Goal: Check status: Check status

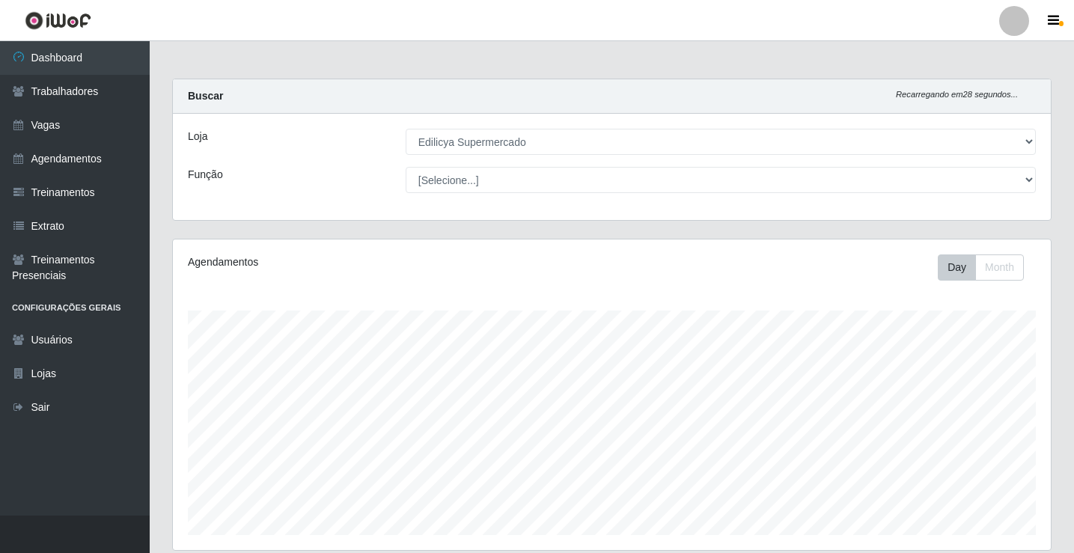
select select "460"
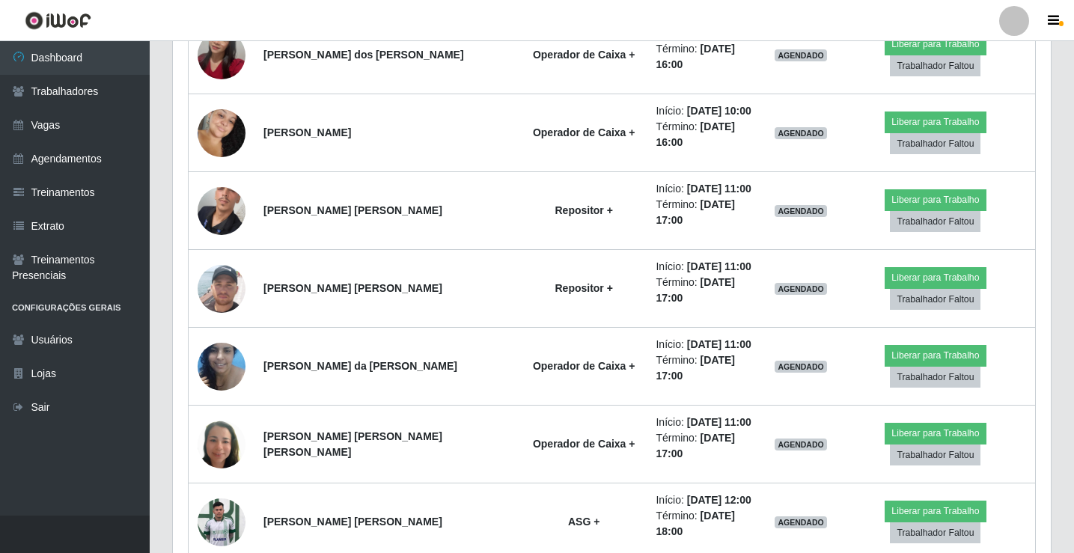
scroll to position [1505, 0]
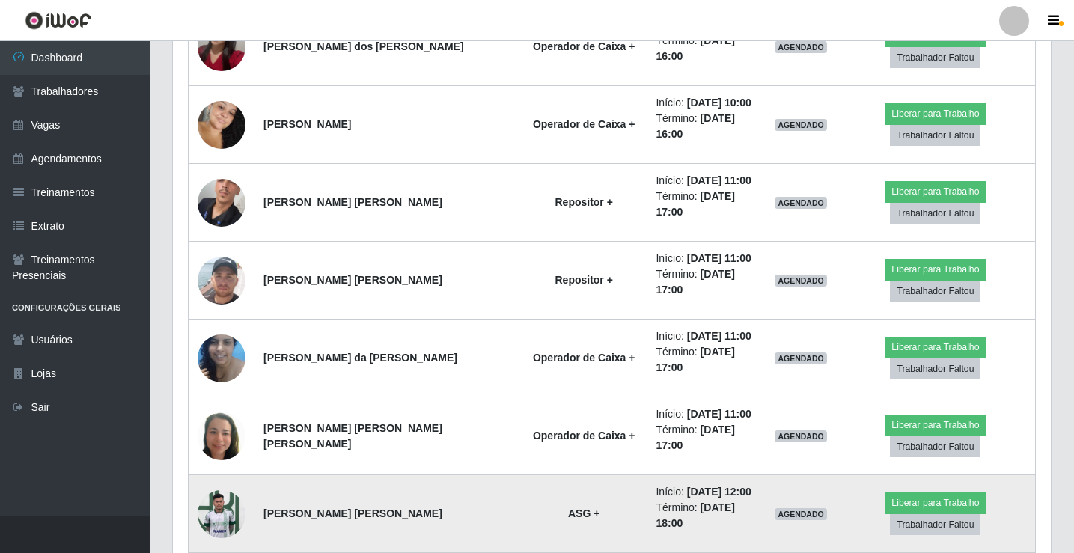
click at [225, 482] on img at bounding box center [222, 514] width 48 height 64
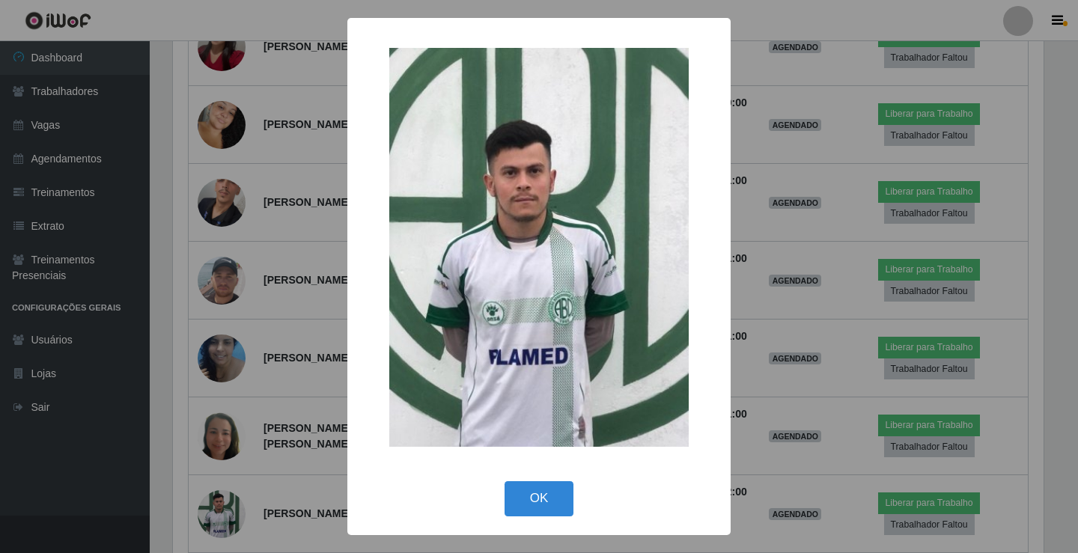
click at [230, 326] on div "× OK Cancel" at bounding box center [539, 276] width 1078 height 553
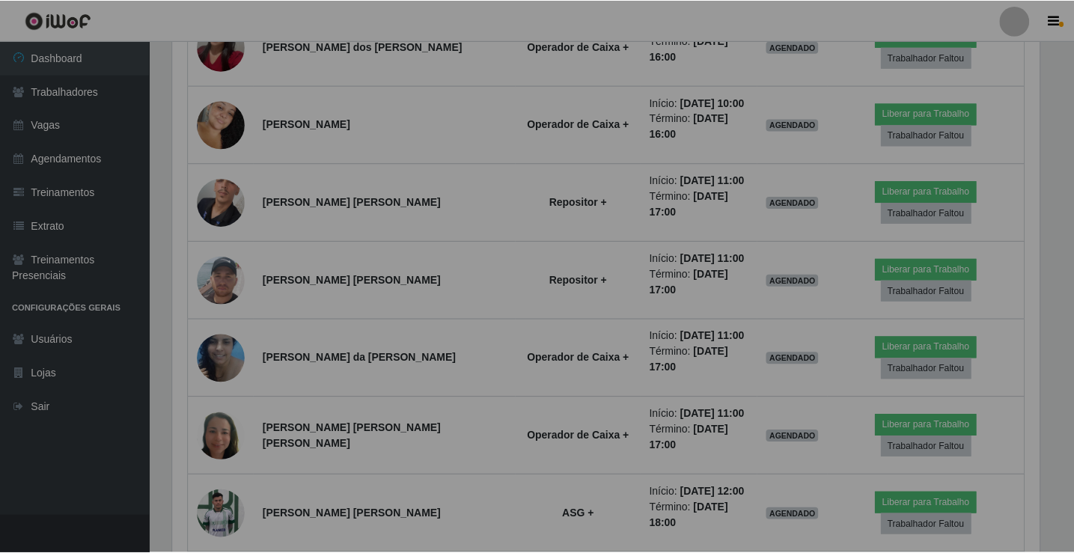
scroll to position [311, 878]
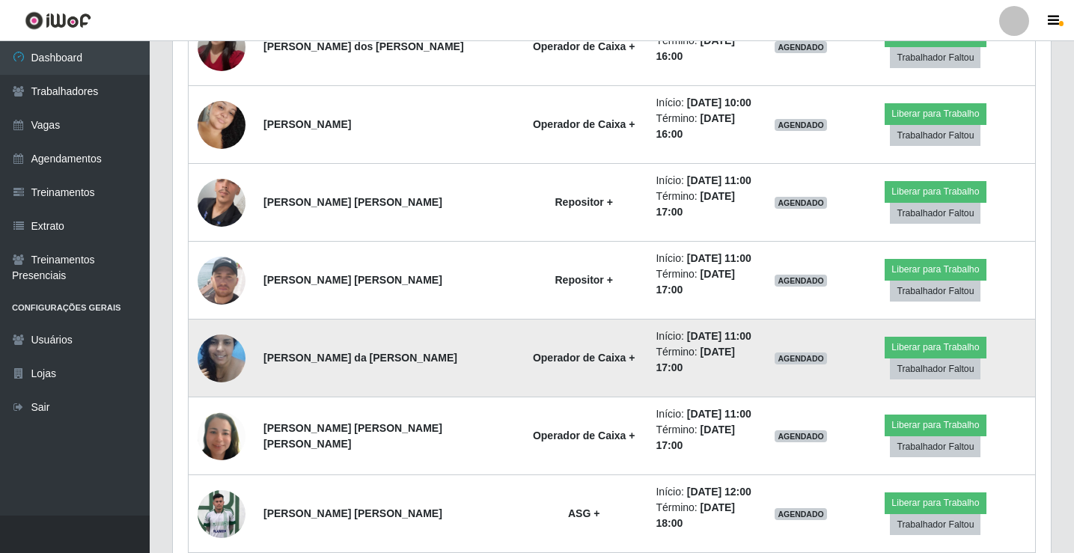
click at [233, 326] on img at bounding box center [222, 358] width 48 height 64
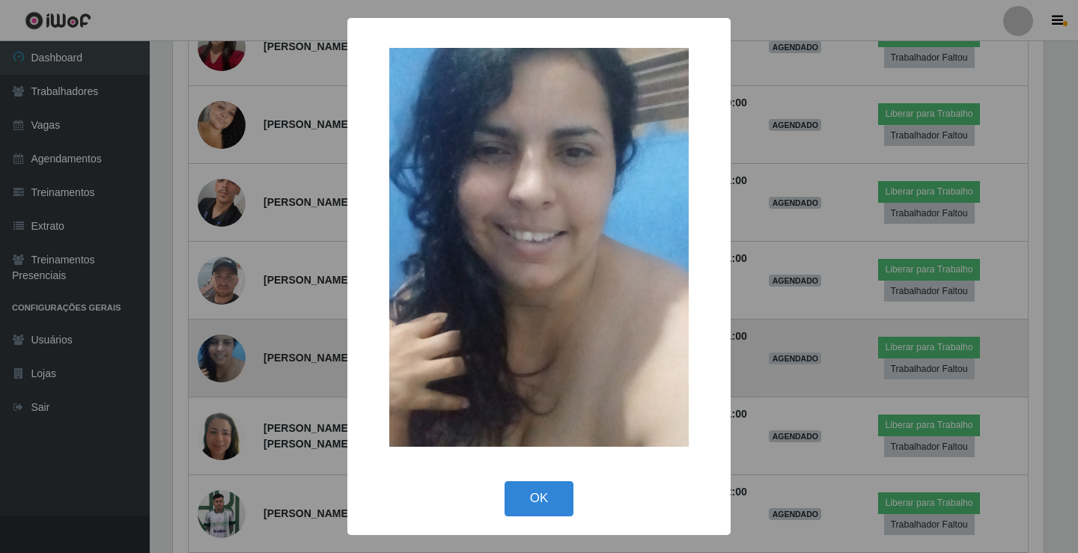
click at [233, 186] on div "× OK Cancel" at bounding box center [539, 276] width 1078 height 553
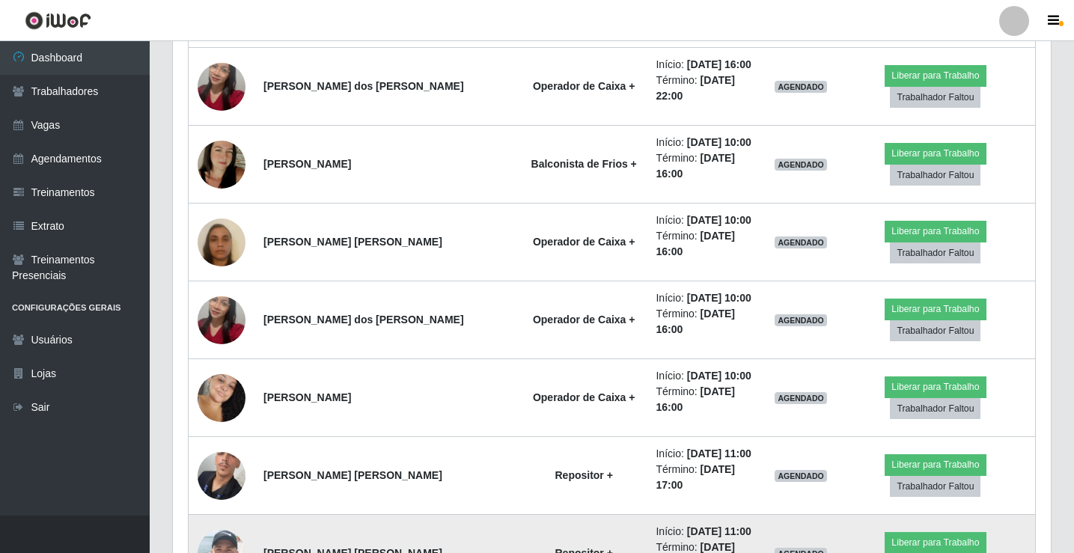
scroll to position [1130, 0]
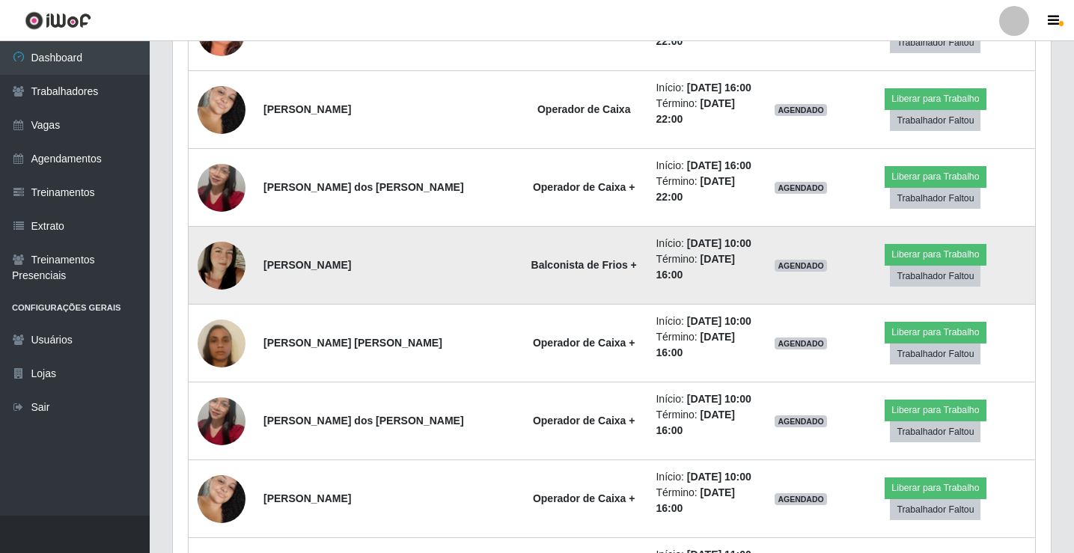
click at [221, 223] on img at bounding box center [222, 265] width 48 height 85
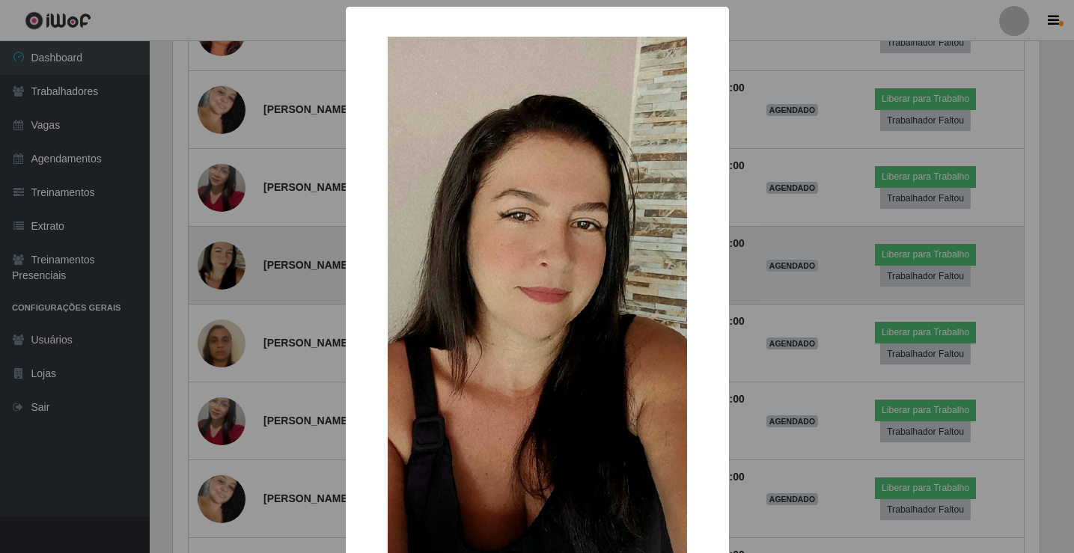
scroll to position [311, 871]
click at [221, 149] on div "× OK Cancel" at bounding box center [539, 276] width 1078 height 553
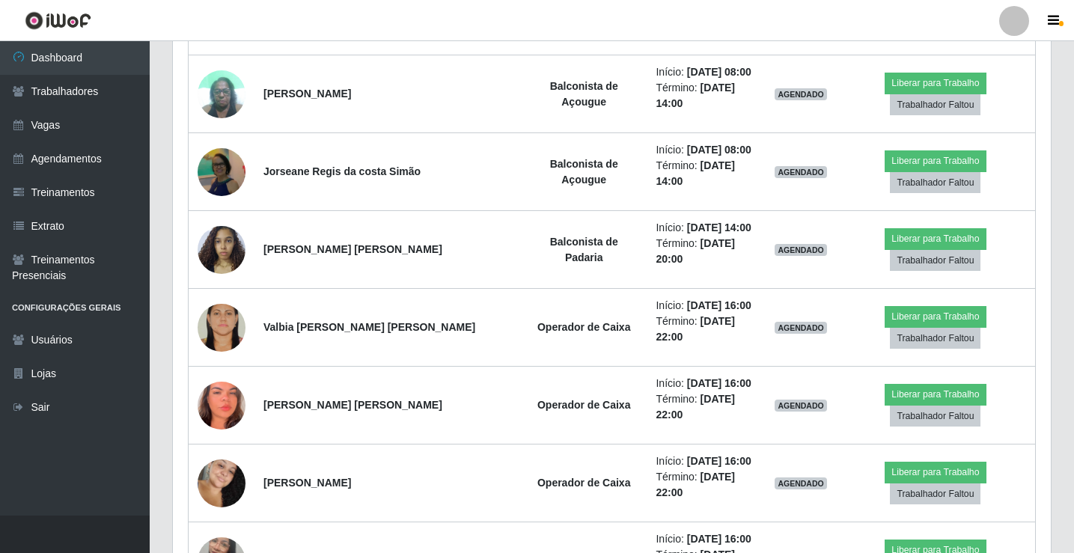
scroll to position [756, 0]
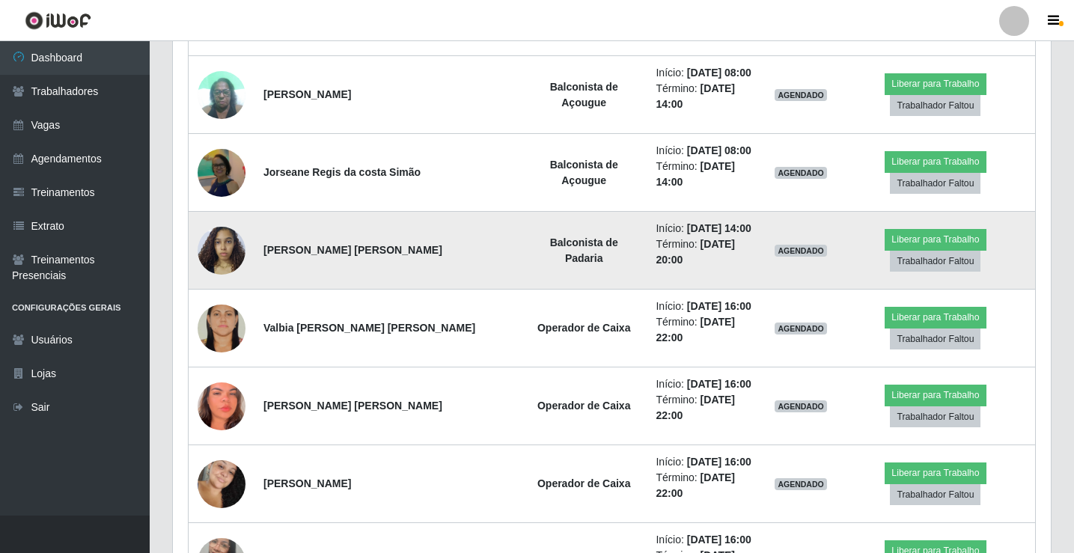
click at [231, 219] on img at bounding box center [222, 251] width 48 height 64
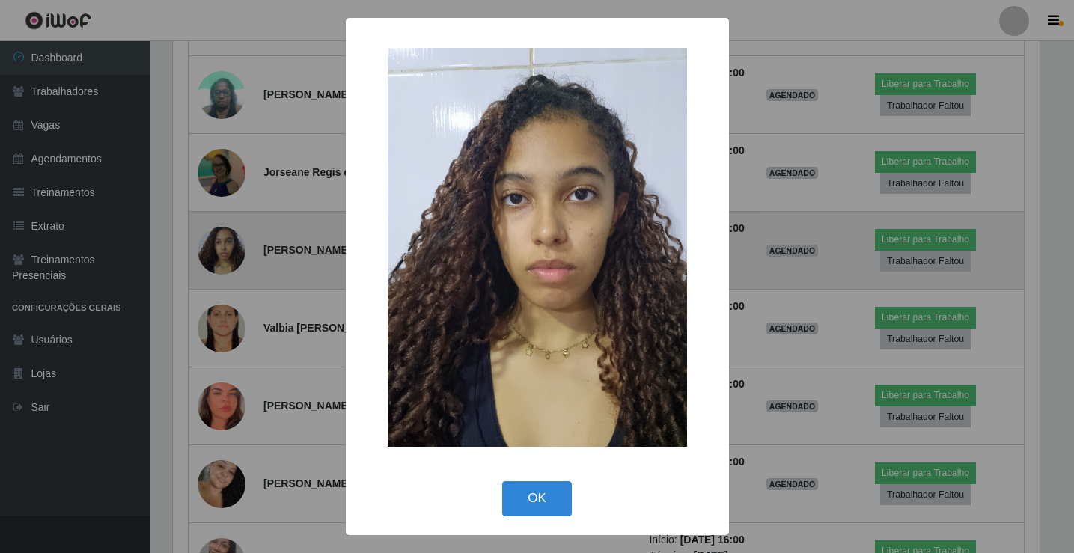
scroll to position [311, 871]
click at [231, 189] on div "× OK Cancel" at bounding box center [539, 276] width 1078 height 553
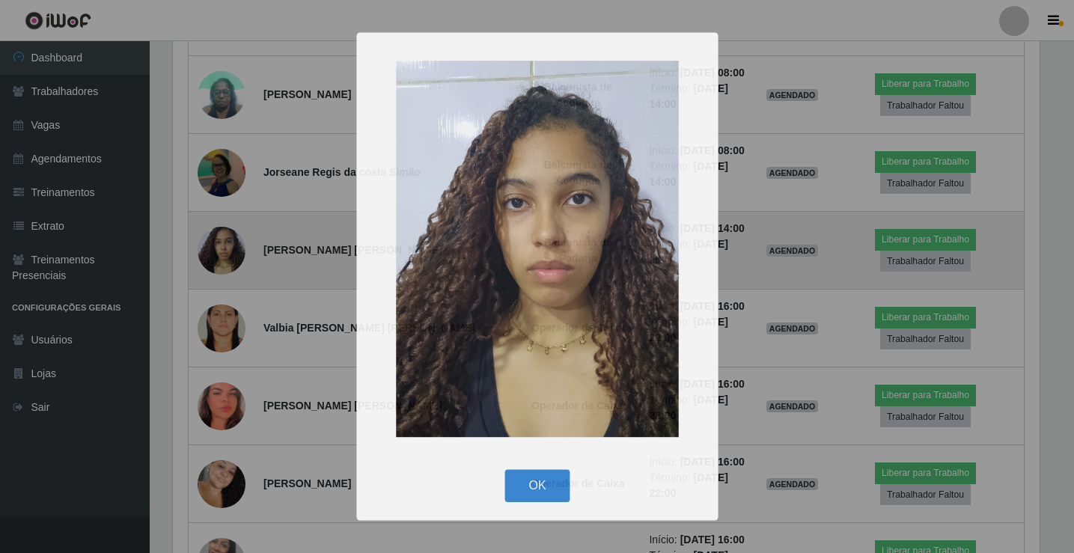
scroll to position [311, 878]
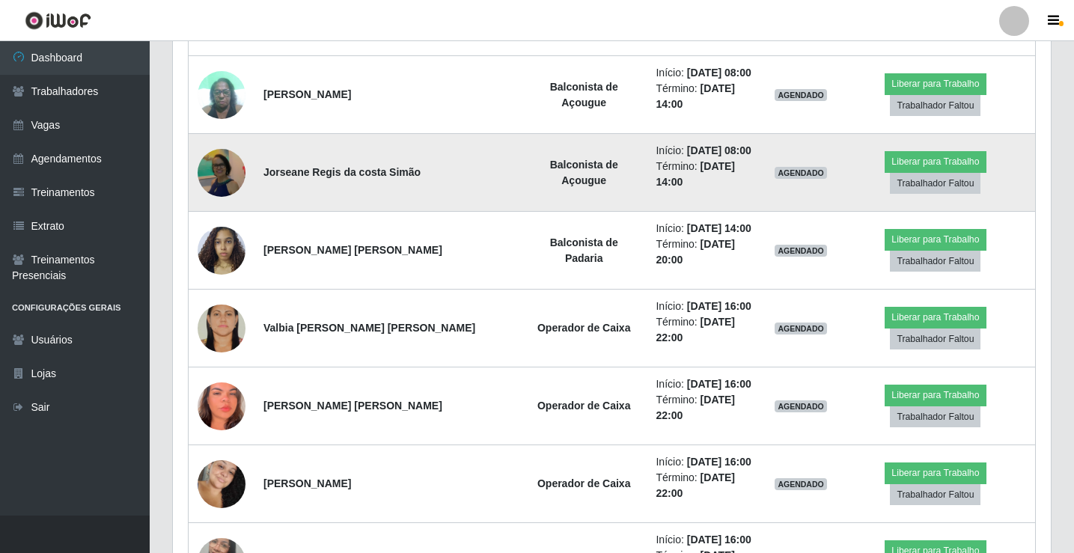
click at [209, 147] on img at bounding box center [222, 173] width 48 height 52
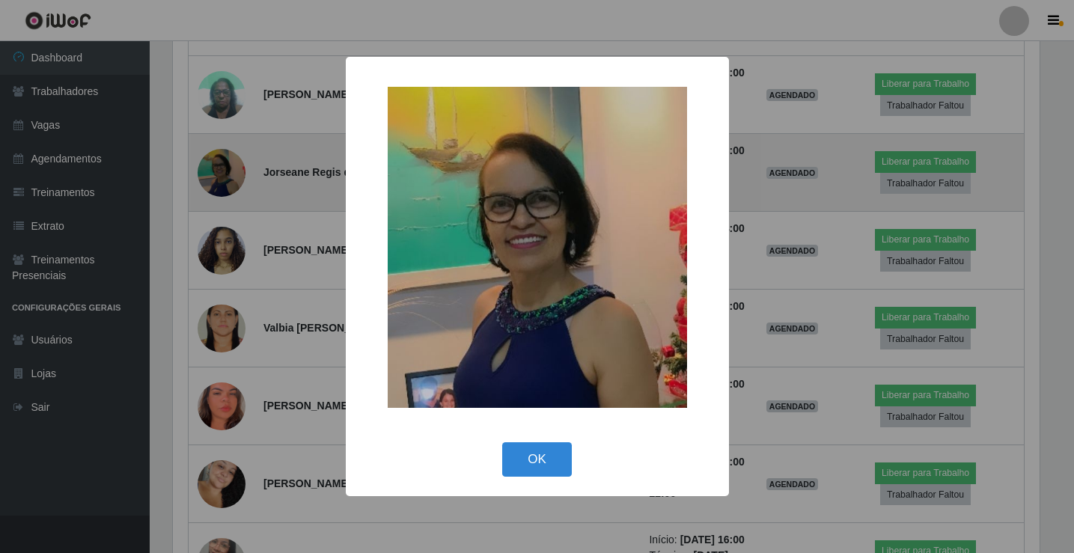
scroll to position [311, 871]
click at [209, 125] on div "× OK Cancel" at bounding box center [539, 276] width 1078 height 553
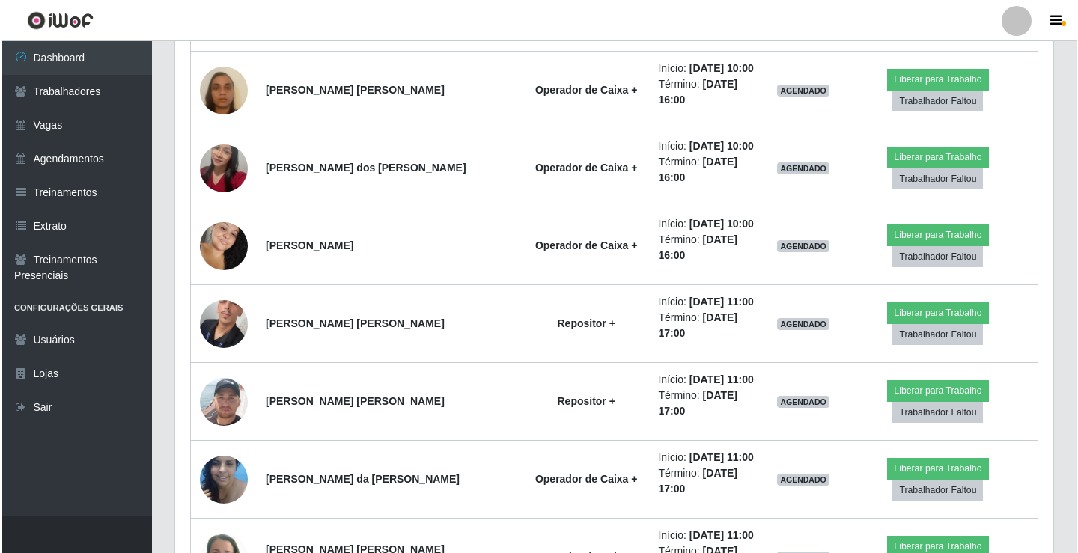
scroll to position [1357, 0]
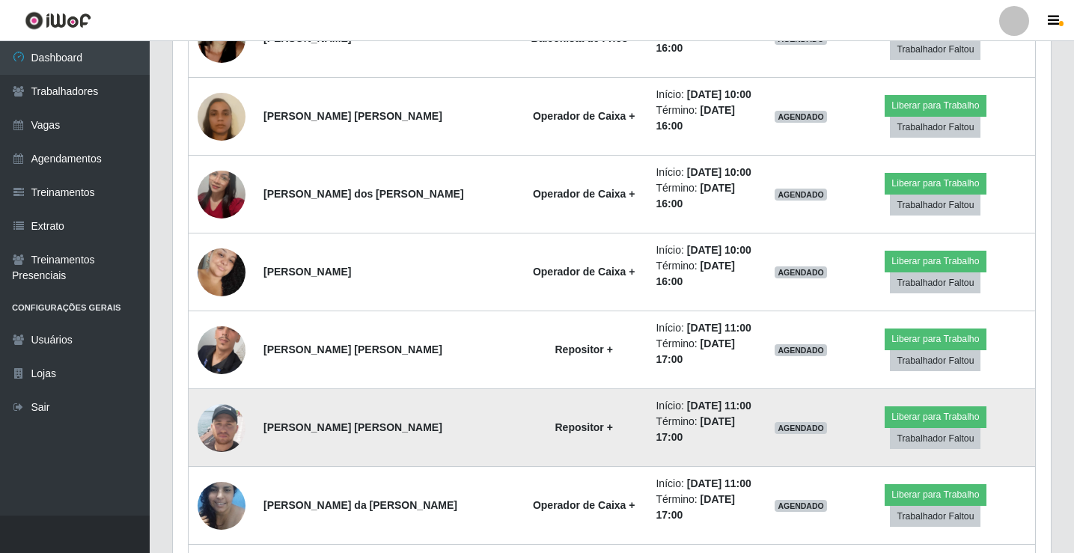
click at [222, 404] on img at bounding box center [222, 428] width 48 height 48
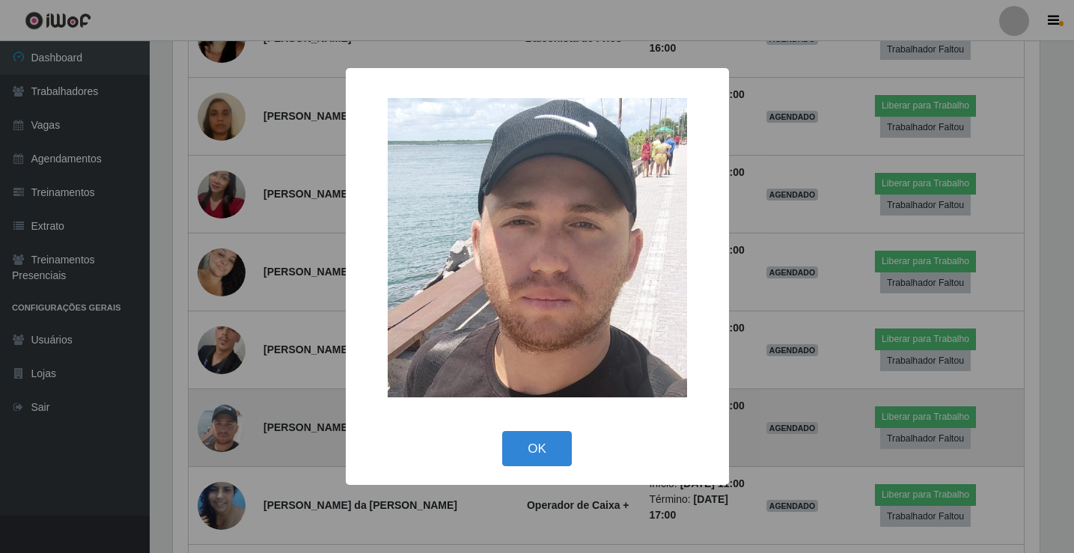
scroll to position [311, 871]
click at [222, 267] on div "× OK Cancel" at bounding box center [539, 276] width 1078 height 553
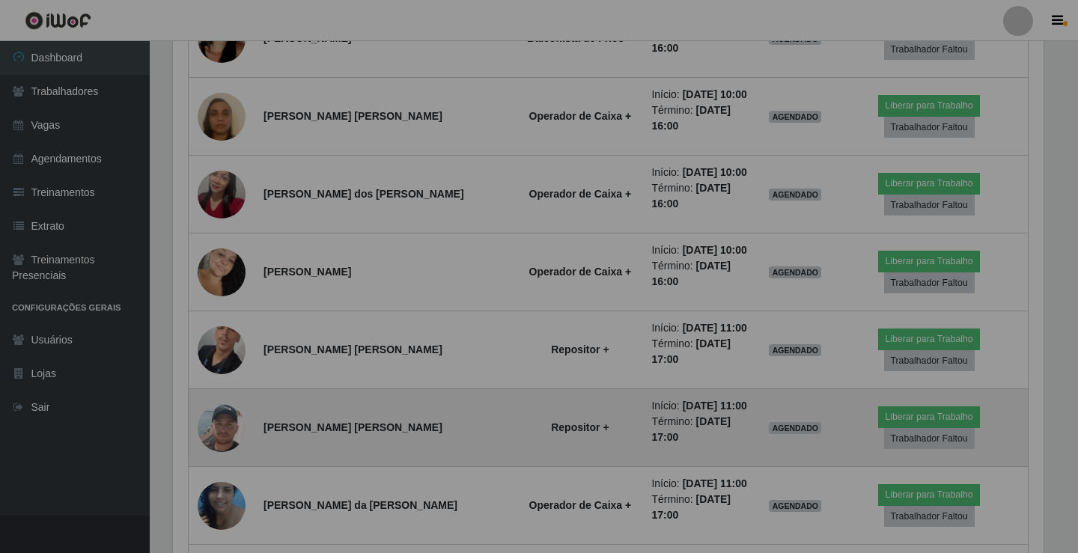
scroll to position [311, 878]
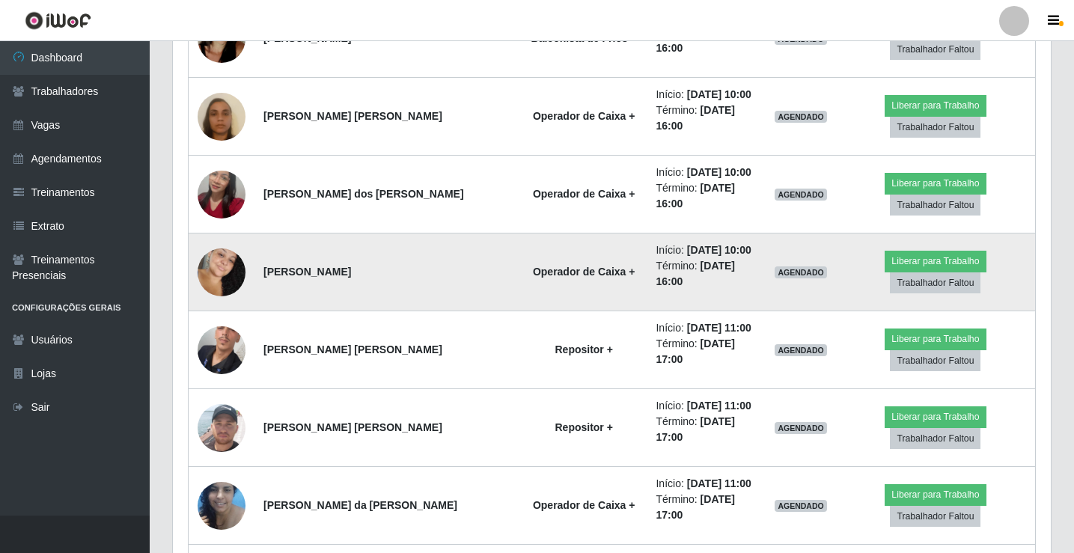
click at [227, 236] on img at bounding box center [222, 272] width 48 height 73
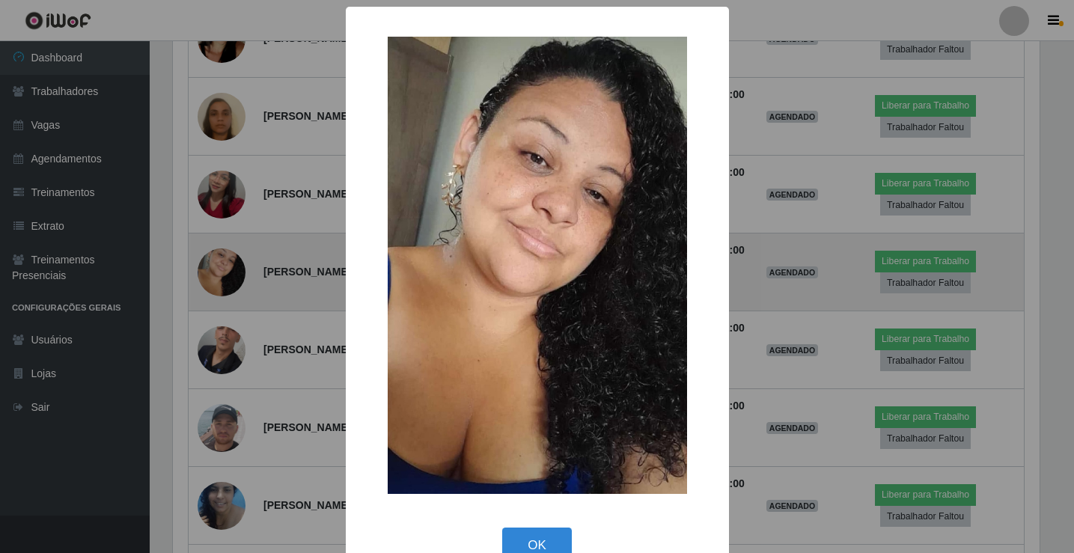
scroll to position [311, 871]
click at [227, 130] on div "× OK Cancel" at bounding box center [539, 276] width 1078 height 553
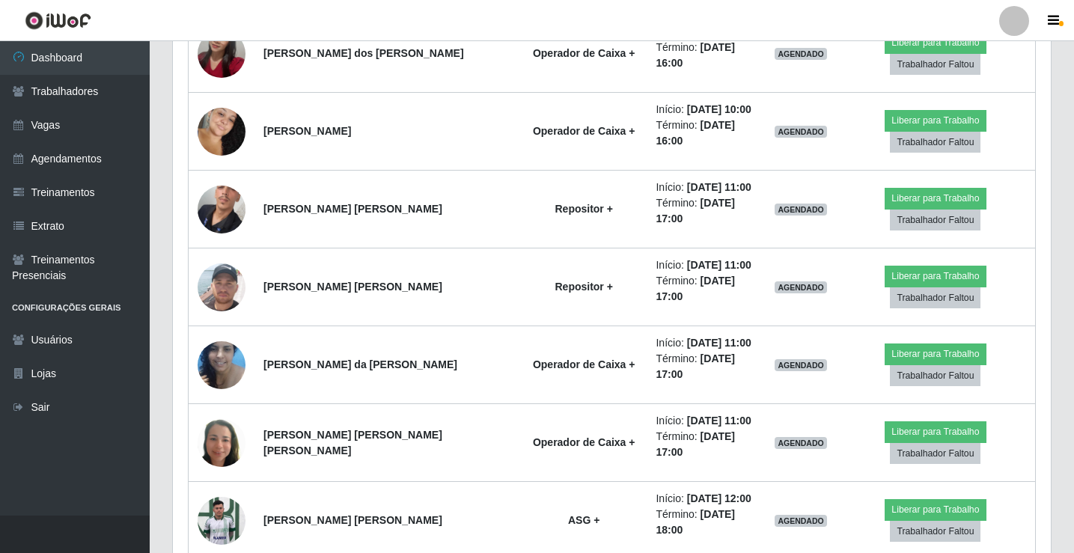
scroll to position [1507, 0]
